Goal: Information Seeking & Learning: Check status

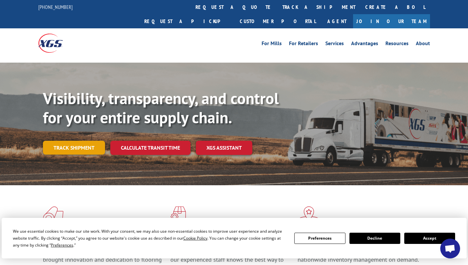
click at [77, 141] on link "Track shipment" at bounding box center [74, 148] width 62 height 14
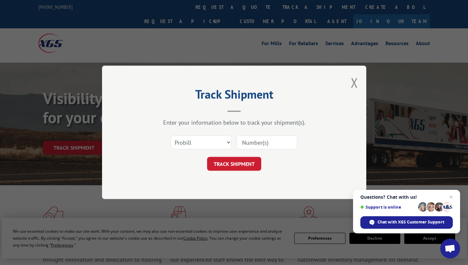
click at [257, 142] on input at bounding box center [266, 143] width 61 height 14
click at [229, 142] on select "Select category... Probill BOL PO" at bounding box center [201, 143] width 61 height 14
select select "bol"
click at [171, 136] on select "Select category... Probill BOL PO" at bounding box center [201, 143] width 61 height 14
click at [249, 141] on input at bounding box center [266, 143] width 61 height 14
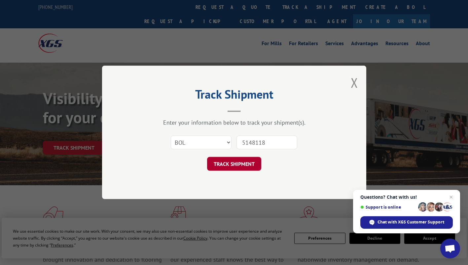
type input "5148118"
click at [231, 166] on button "TRACK SHIPMENT" at bounding box center [234, 164] width 54 height 14
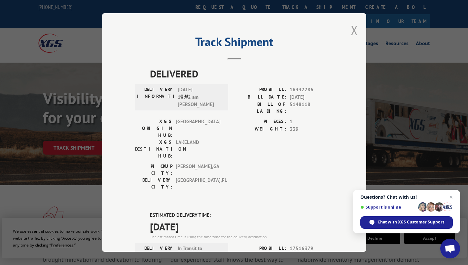
click at [351, 29] on button "Close modal" at bounding box center [353, 29] width 7 height 17
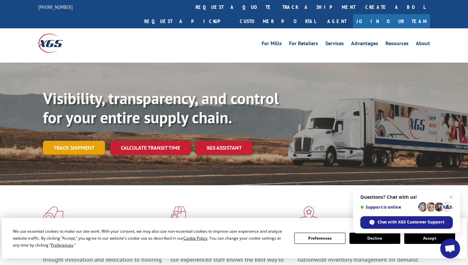
click at [74, 141] on link "Track shipment" at bounding box center [74, 148] width 62 height 14
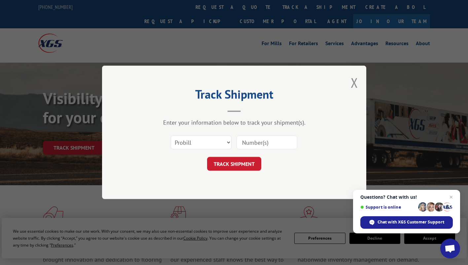
click at [249, 139] on input at bounding box center [266, 143] width 61 height 14
type input "17516379"
click at [246, 166] on button "TRACK SHIPMENT" at bounding box center [234, 164] width 54 height 14
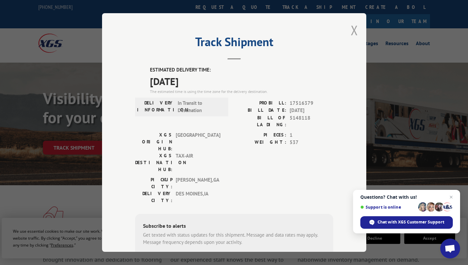
click at [351, 31] on button "Close modal" at bounding box center [353, 29] width 7 height 17
